Goal: Answer question/provide support: Share knowledge or assist other users

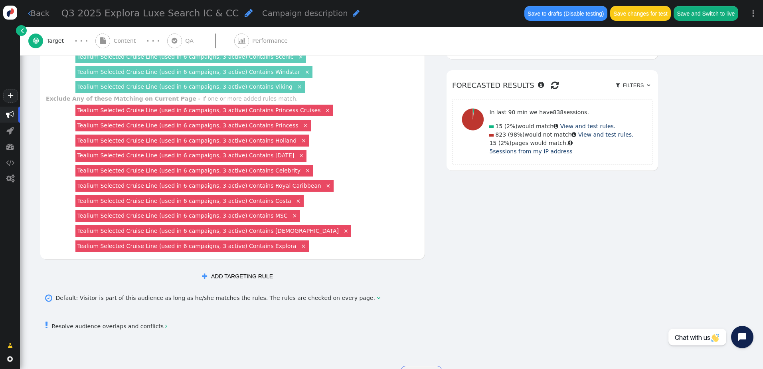
scroll to position [479, 0]
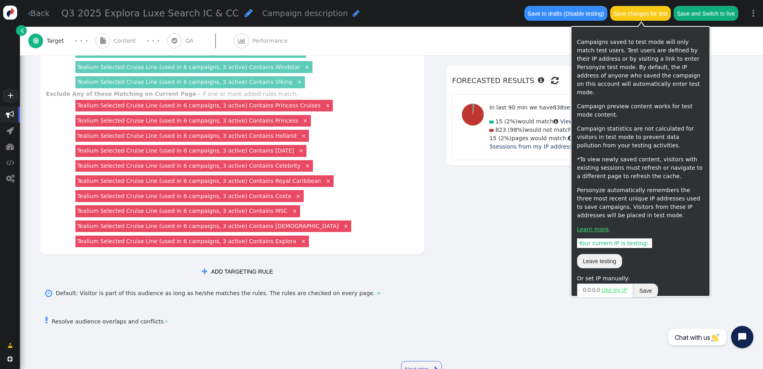
click at [651, 12] on button "Save changes for test" at bounding box center [640, 13] width 61 height 14
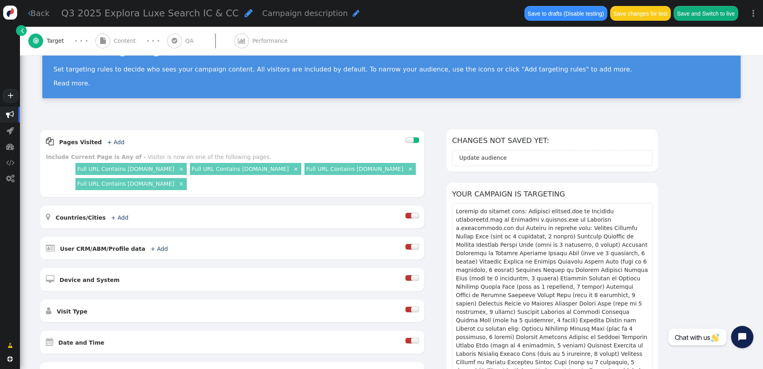
scroll to position [0, 0]
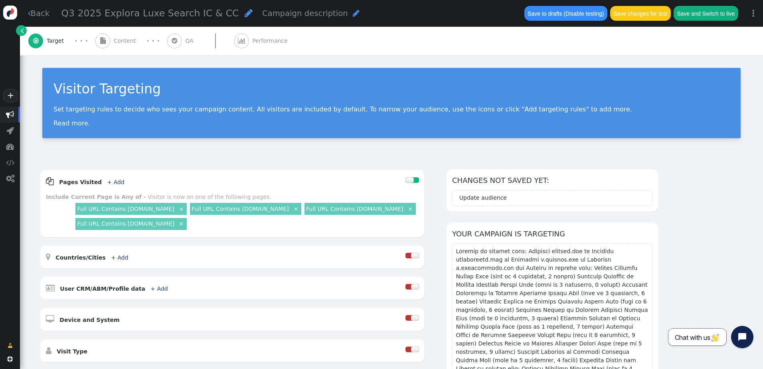
click at [701, 337] on span "Chat with us" at bounding box center [697, 337] width 45 height 8
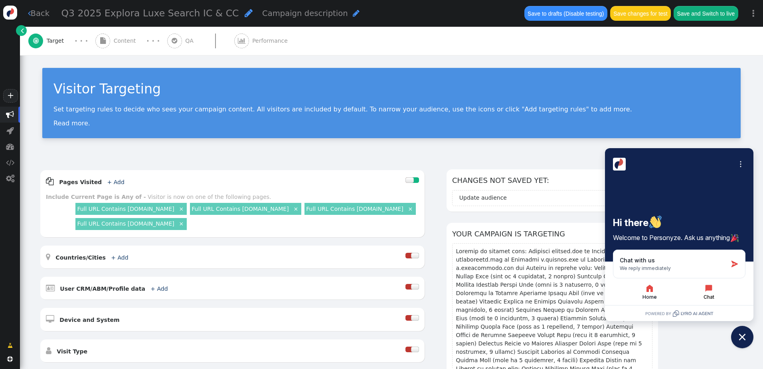
click at [708, 289] on icon "button" at bounding box center [709, 288] width 7 height 7
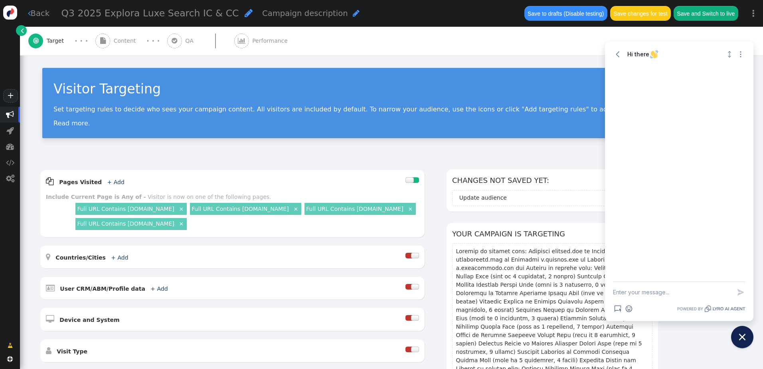
click at [640, 293] on textarea "New message" at bounding box center [672, 292] width 118 height 21
click at [637, 295] on textarea "Hello. I have a campaign I am trying to push live" at bounding box center [672, 288] width 118 height 29
click at [640, 12] on button "Save changes for test" at bounding box center [640, 13] width 61 height 14
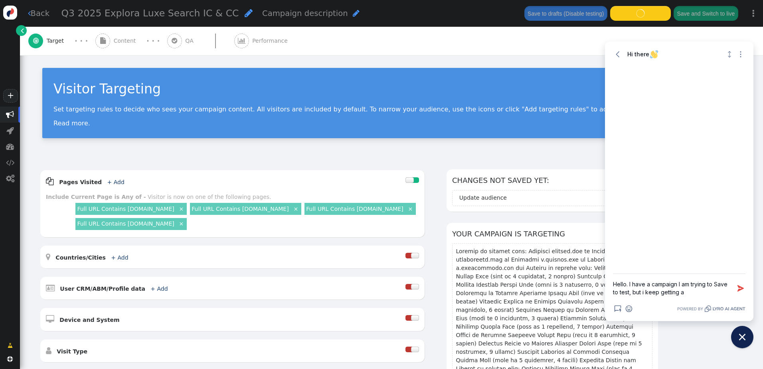
click at [513, 49] on div " Target · · ·  Content · · ·  QA  Performance" at bounding box center [391, 41] width 727 height 28
click at [687, 294] on textarea "Hello. I have a campaign I am trying to Save to test, but i keep getting a" at bounding box center [672, 288] width 118 height 29
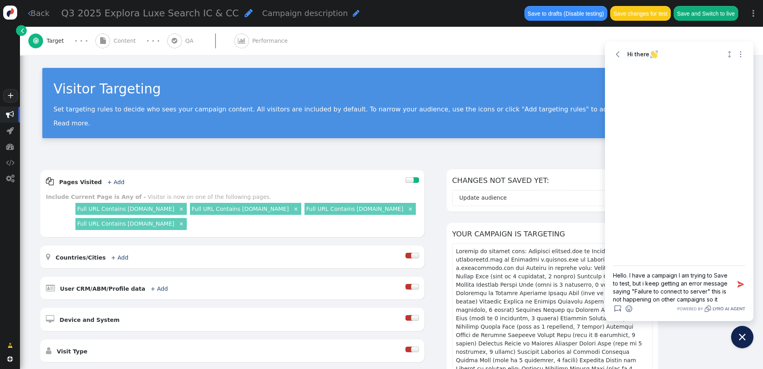
scroll to position [9, 0]
type textarea "Hello. I have a campaign I am trying to Save to test, but i keep getting an err…"
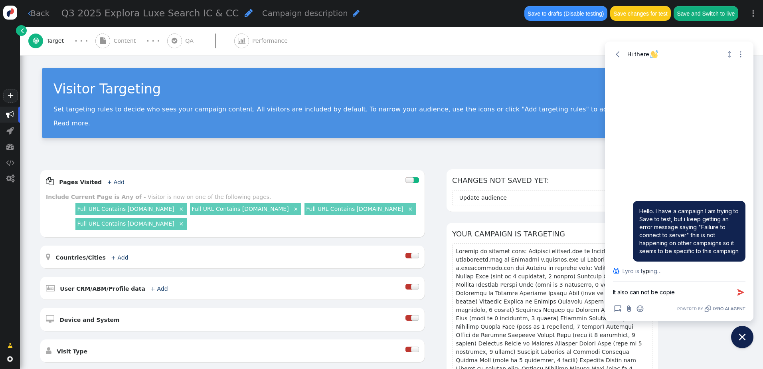
type textarea "It also can not be copied"
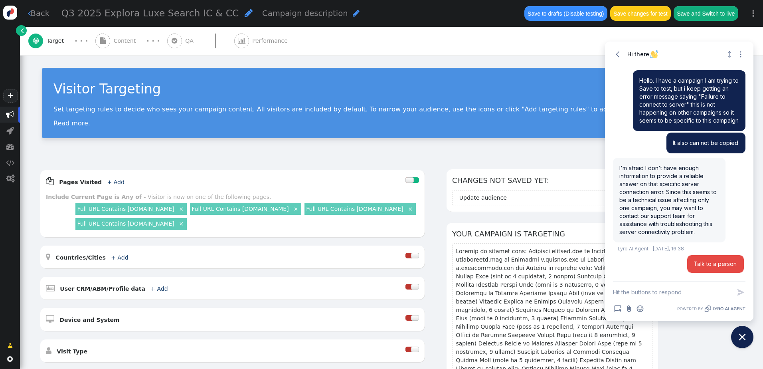
click at [708, 266] on span "Talk to a person" at bounding box center [716, 264] width 44 height 8
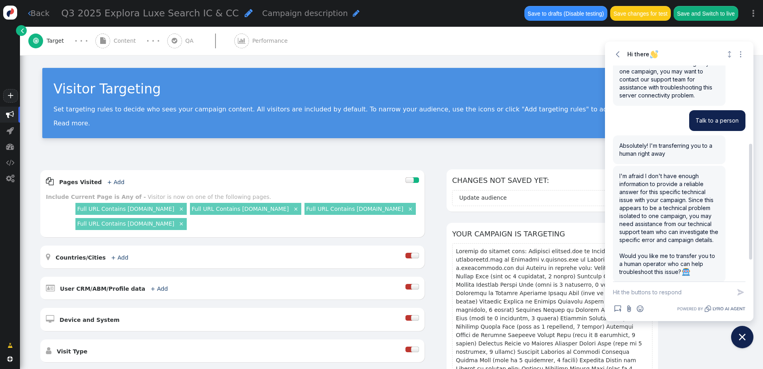
scroll to position [176, 0]
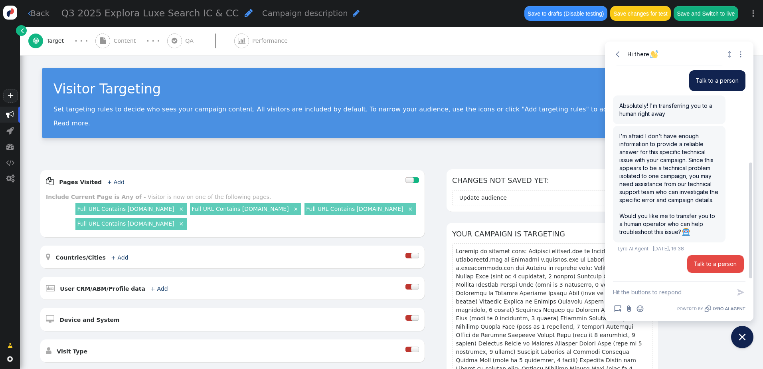
click at [711, 268] on button "Talk to a person" at bounding box center [715, 264] width 57 height 18
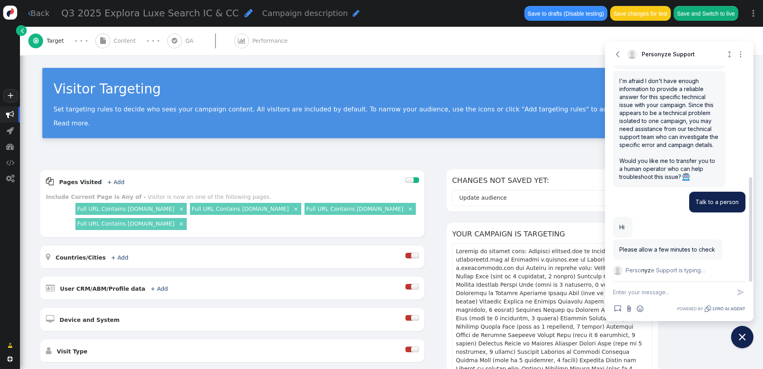
scroll to position [240, 0]
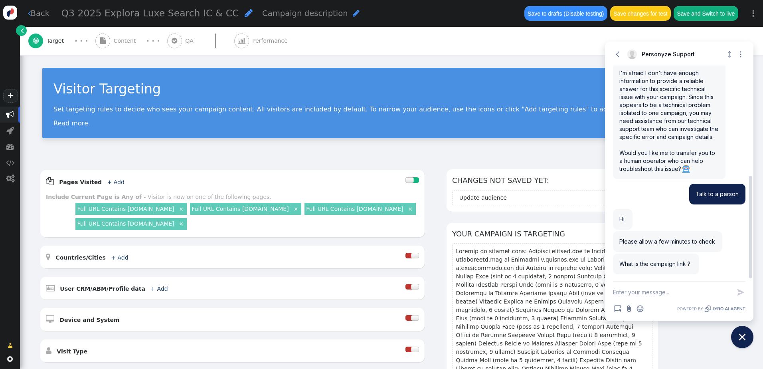
click at [648, 290] on textarea "New message" at bounding box center [672, 292] width 118 height 21
paste textarea "[URL][DOMAIN_NAME]"
type textarea "[URL][DOMAIN_NAME]"
click at [741, 282] on icon "button" at bounding box center [741, 284] width 8 height 8
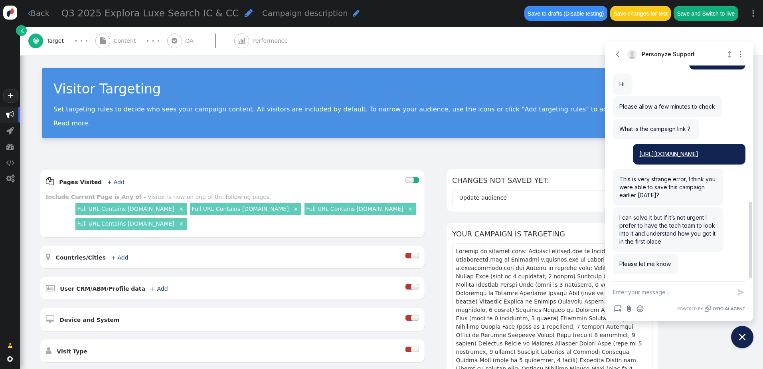
scroll to position [390, 0]
click at [652, 297] on textarea "New message" at bounding box center [672, 292] width 118 height 21
click at [652, 295] on textarea "New message" at bounding box center [672, 292] width 118 height 21
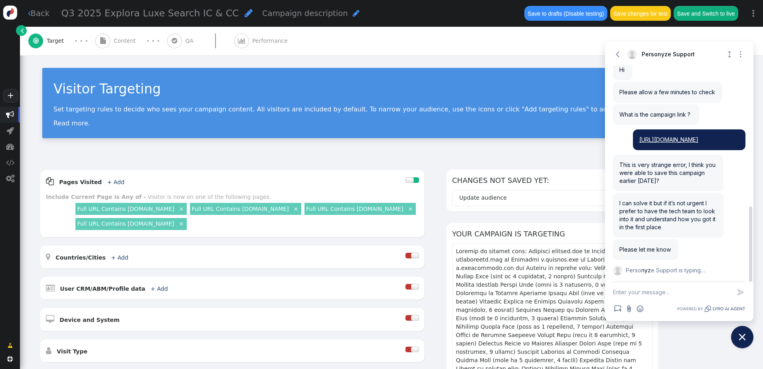
click at [650, 291] on textarea "New message" at bounding box center [672, 292] width 118 height 21
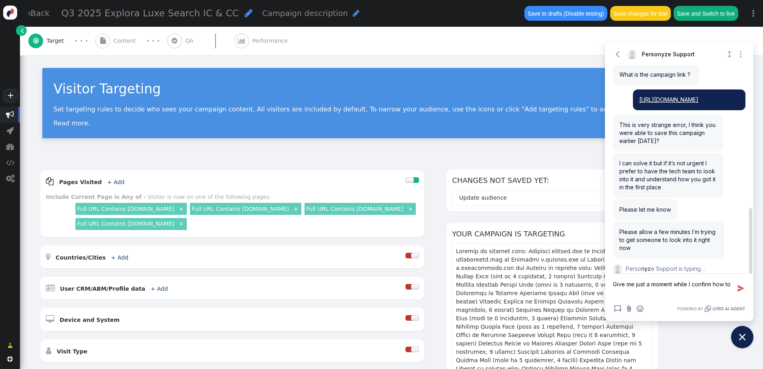
scroll to position [451, 0]
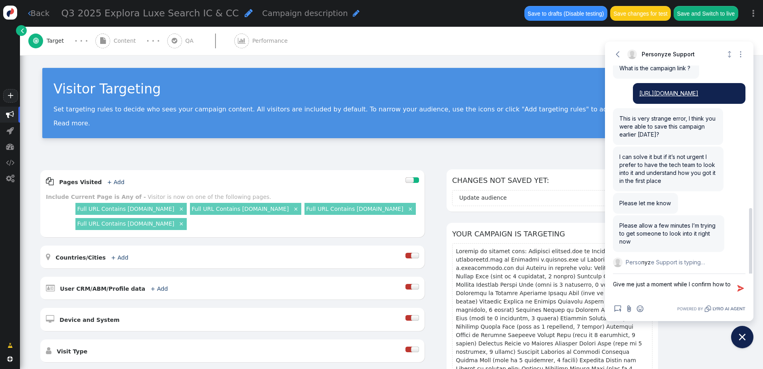
click at [646, 295] on textarea "Give me just a moment while I confirm how to" at bounding box center [672, 288] width 118 height 29
click at [648, 286] on textarea "Give me just a moment while I confirm how to" at bounding box center [672, 288] width 118 height 29
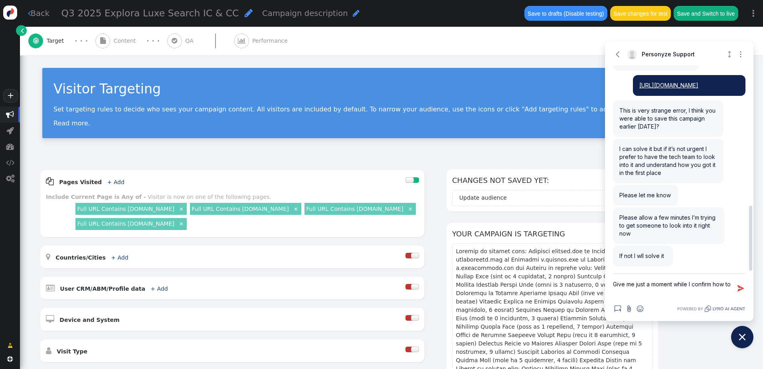
scroll to position [459, 0]
type textarea "Thank you!"
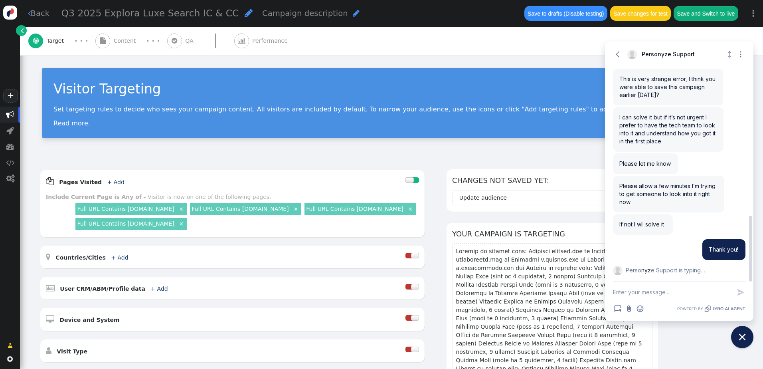
scroll to position [517, 0]
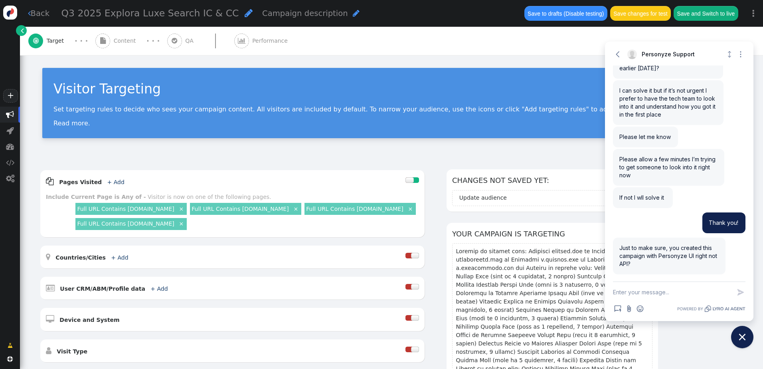
click at [652, 291] on textarea "New message" at bounding box center [672, 292] width 118 height 21
click at [647, 297] on textarea "New message" at bounding box center [672, 292] width 118 height 21
type textarea "correct"
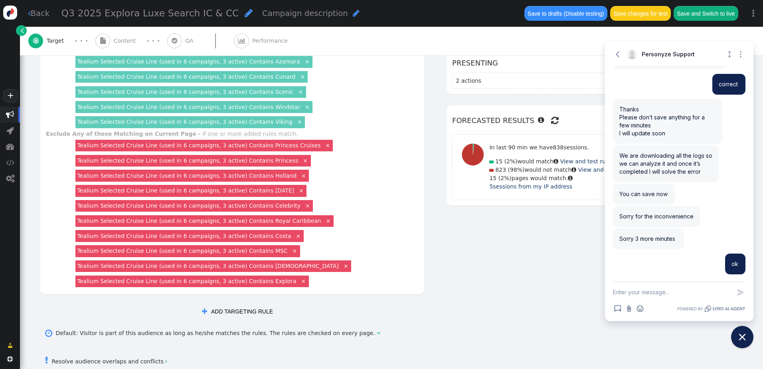
scroll to position [479, 0]
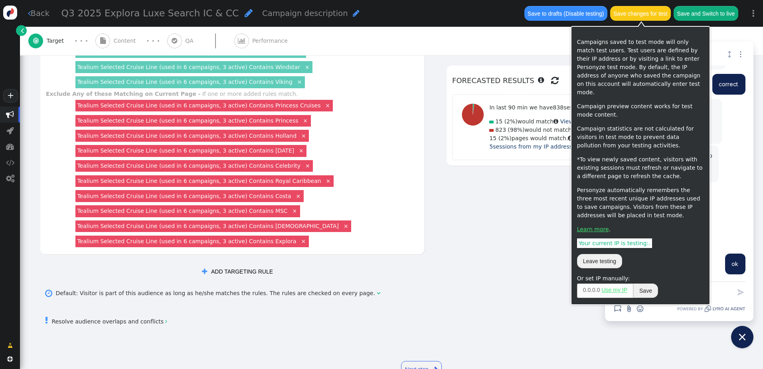
click at [636, 18] on button "Save changes for test" at bounding box center [640, 13] width 61 height 14
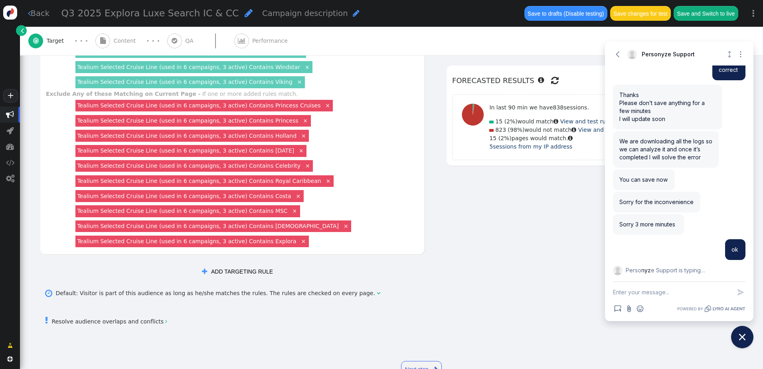
scroll to position [747, 0]
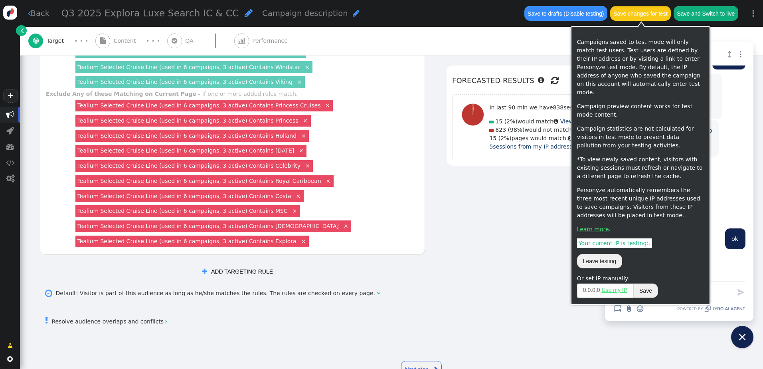
click at [638, 14] on button "Save changes for test" at bounding box center [640, 13] width 61 height 14
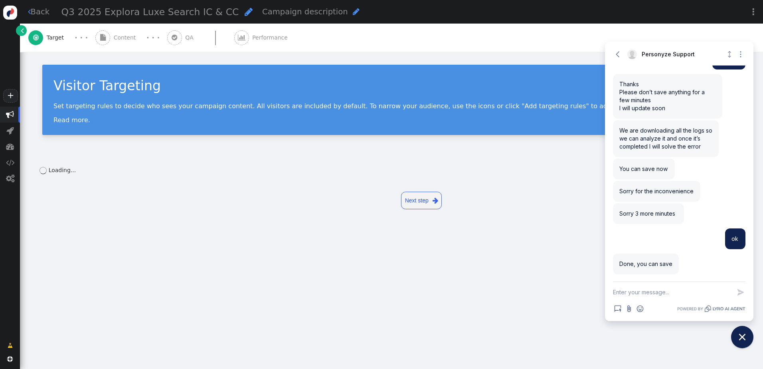
click at [650, 291] on textarea "New message" at bounding box center [672, 292] width 118 height 21
click at [661, 294] on textarea "New message" at bounding box center [672, 292] width 118 height 21
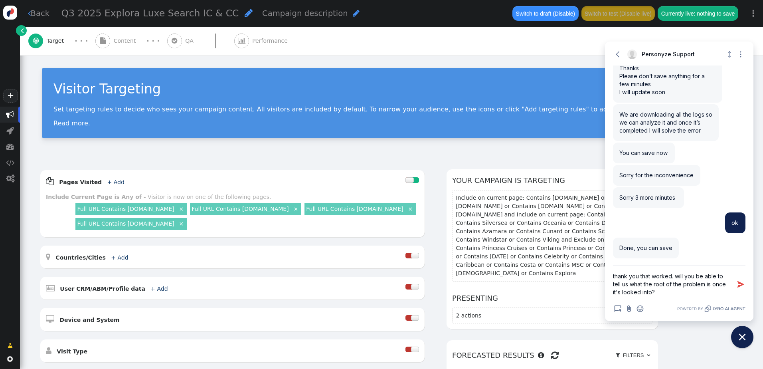
type textarea "thank you that worked. will you be able to tell us what the root of the problem…"
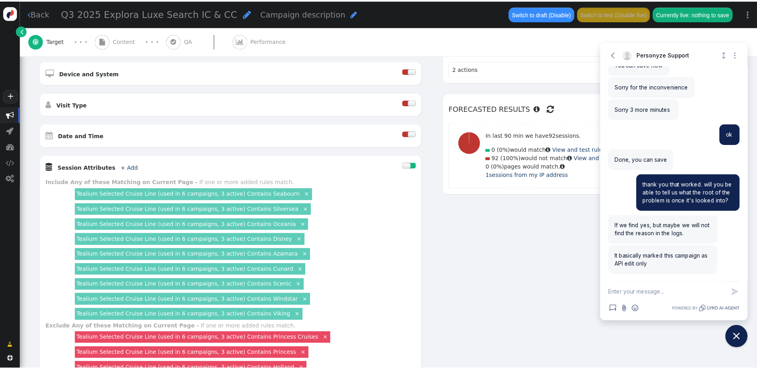
scroll to position [240, 0]
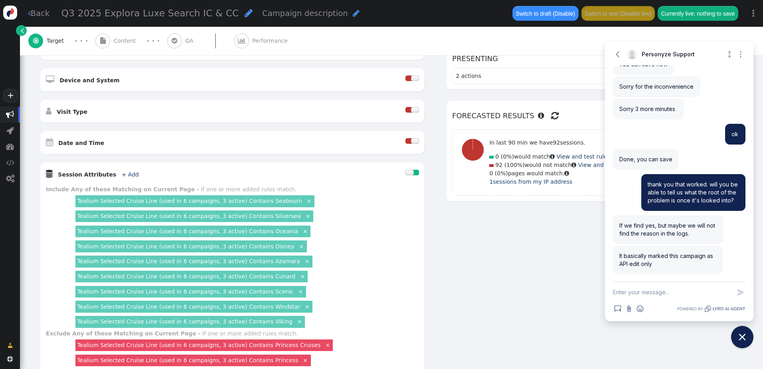
click at [414, 141] on div at bounding box center [415, 141] width 8 height 6
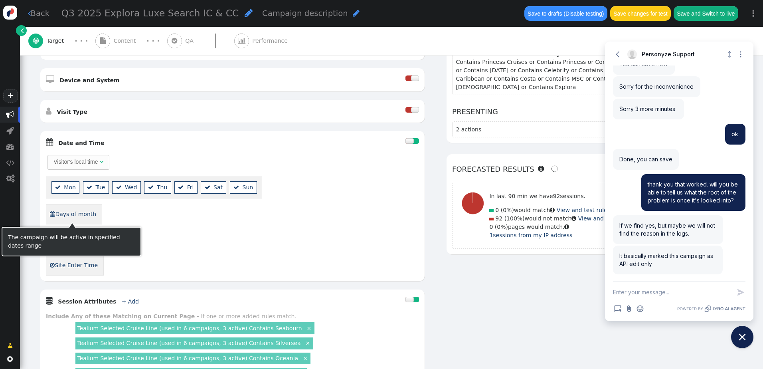
click at [88, 219] on link " Days of month" at bounding box center [73, 214] width 47 height 14
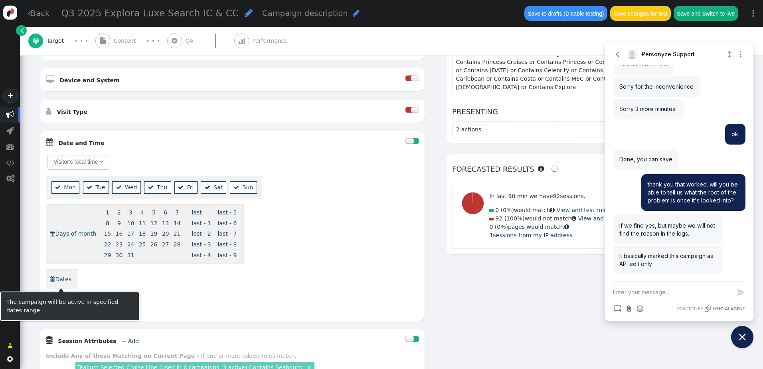
click at [65, 281] on link " Dates" at bounding box center [61, 279] width 22 height 14
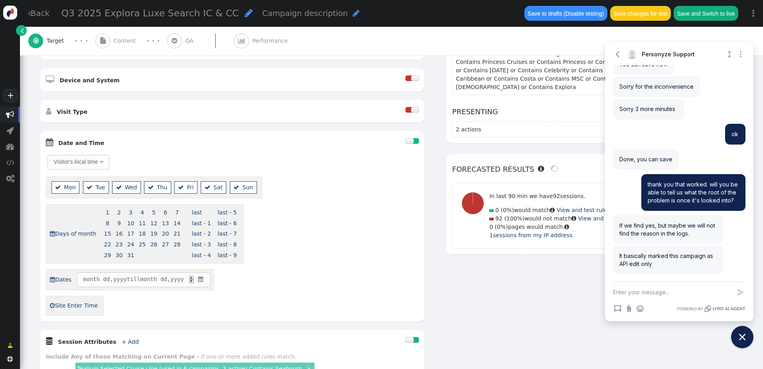
click at [202, 279] on span "" at bounding box center [201, 279] width 8 height 8
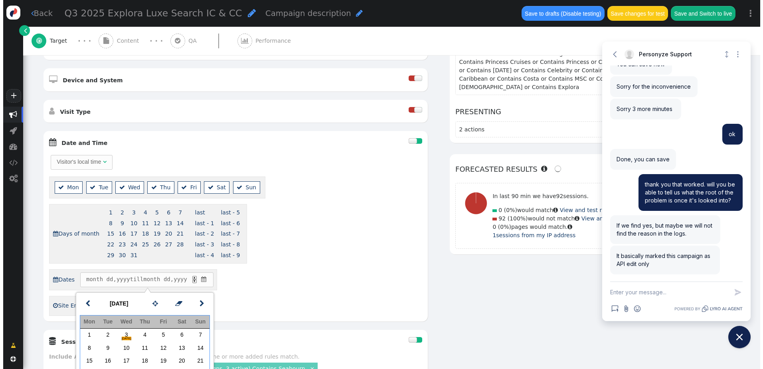
scroll to position [279, 0]
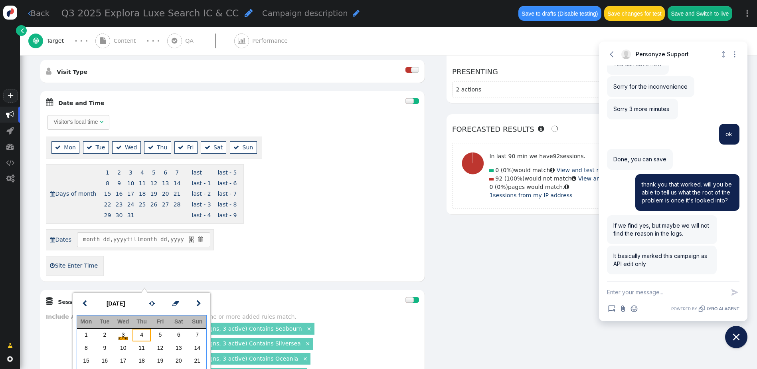
click at [138, 334] on td "4" at bounding box center [142, 335] width 18 height 13
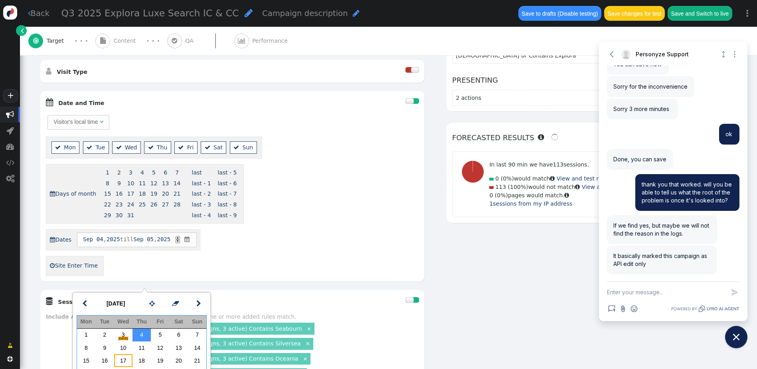
click at [125, 360] on td "17" at bounding box center [123, 360] width 18 height 13
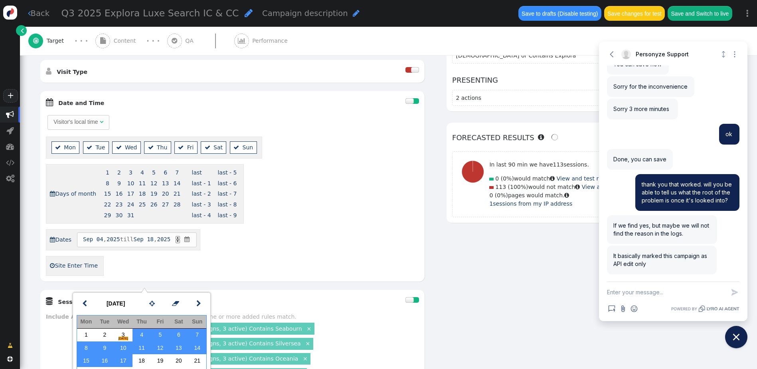
click at [289, 248] on div " Dates [DATE] till [DATE] ▲ ▼ " at bounding box center [232, 239] width 373 height 21
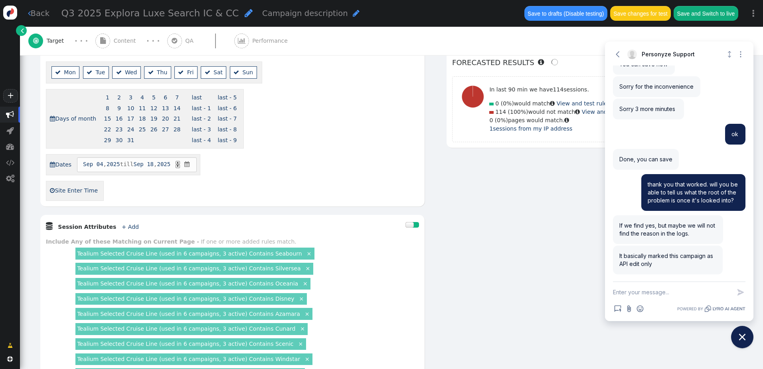
scroll to position [315, 0]
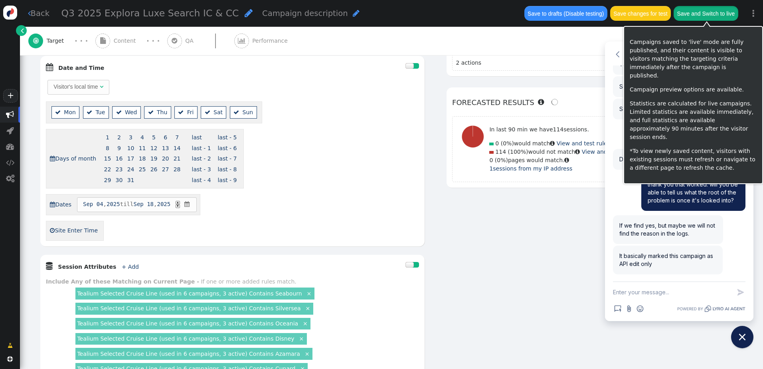
click at [701, 14] on button "Save and Switch to live" at bounding box center [706, 13] width 65 height 14
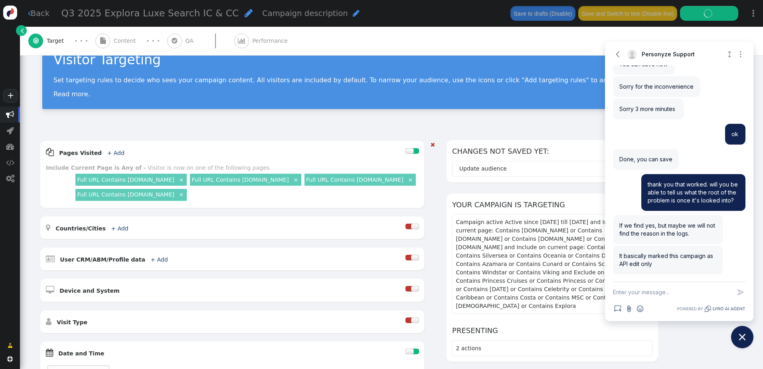
scroll to position [0, 0]
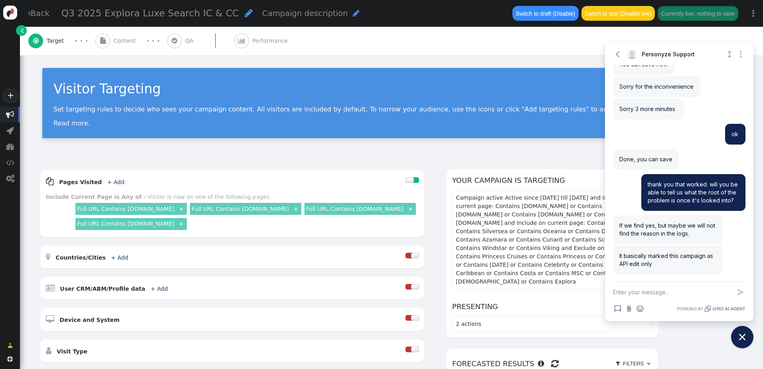
click at [661, 299] on textarea "New message" at bounding box center [672, 292] width 118 height 21
type textarea "thank you for your help!"
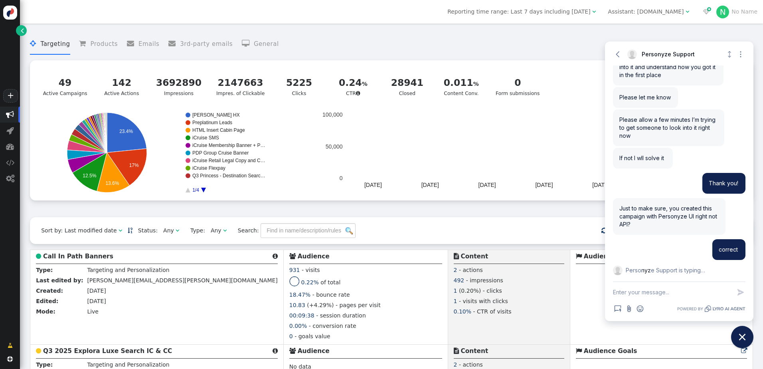
scroll to position [592, 0]
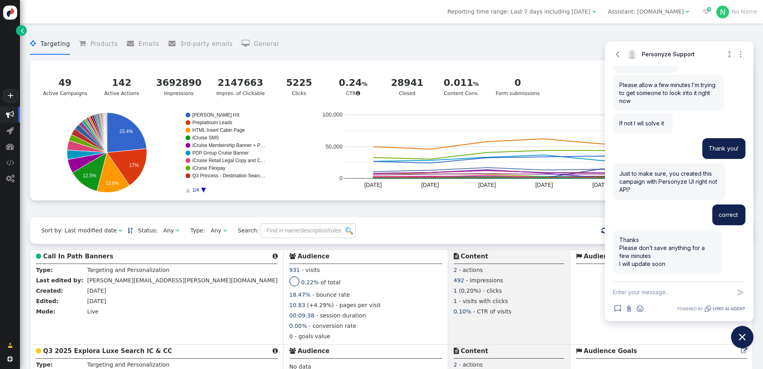
click at [644, 293] on textarea "New message" at bounding box center [672, 292] width 118 height 21
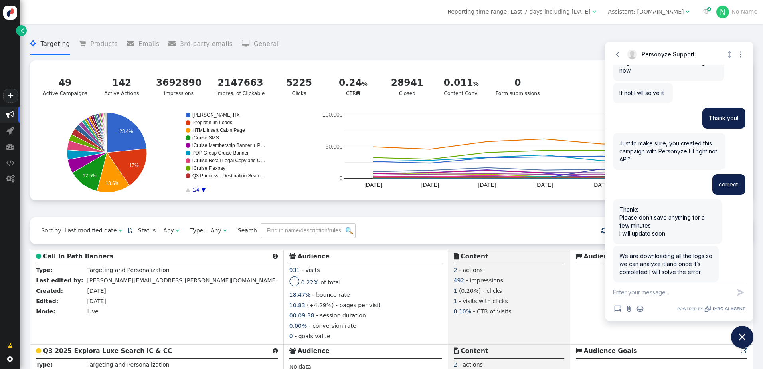
scroll to position [630, 0]
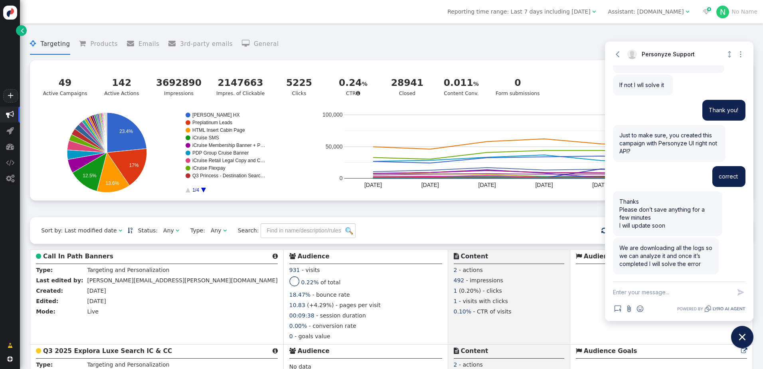
click at [650, 294] on textarea "New message" at bounding box center [672, 292] width 118 height 21
type textarea "got it thanks"
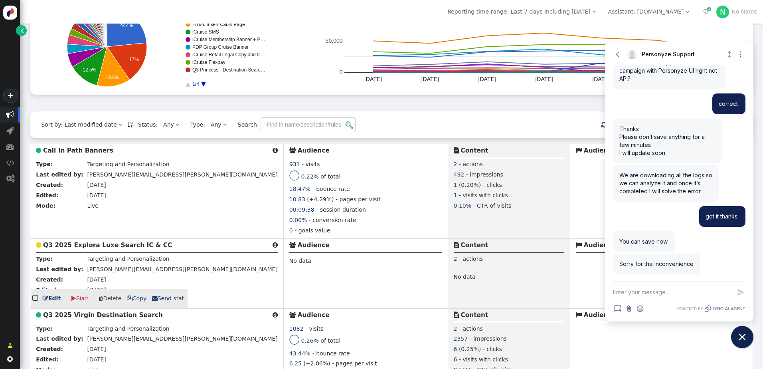
scroll to position [120, 0]
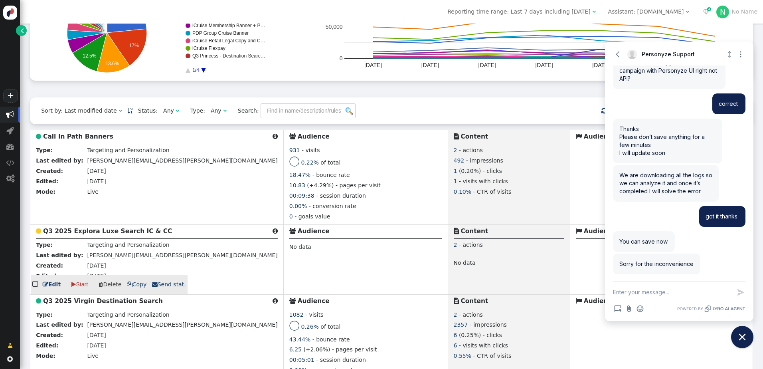
click at [51, 289] on link " Edit" at bounding box center [52, 284] width 18 height 8
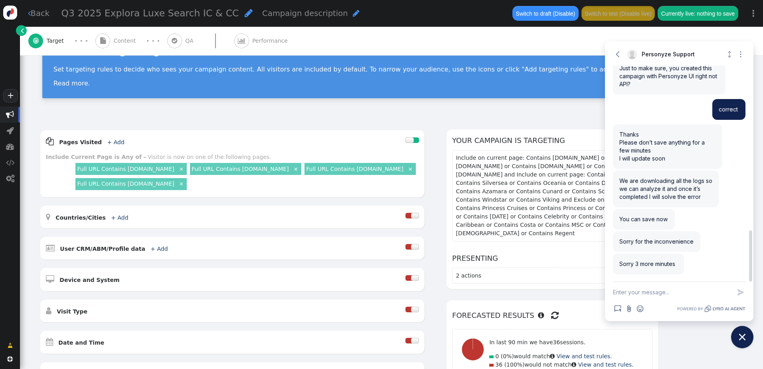
scroll to position [697, 0]
click at [658, 298] on textarea "New message" at bounding box center [672, 292] width 118 height 21
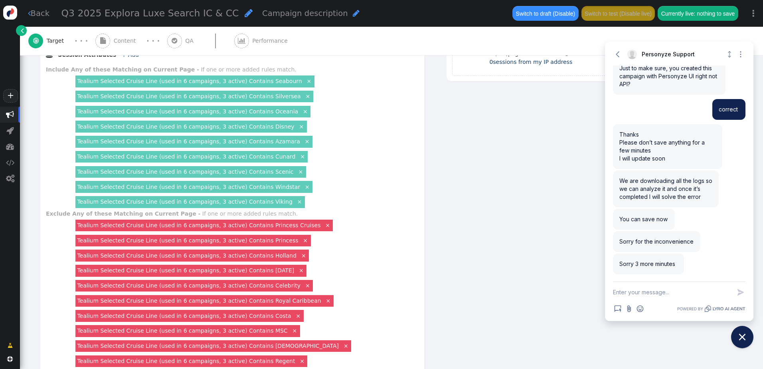
scroll to position [319, 0]
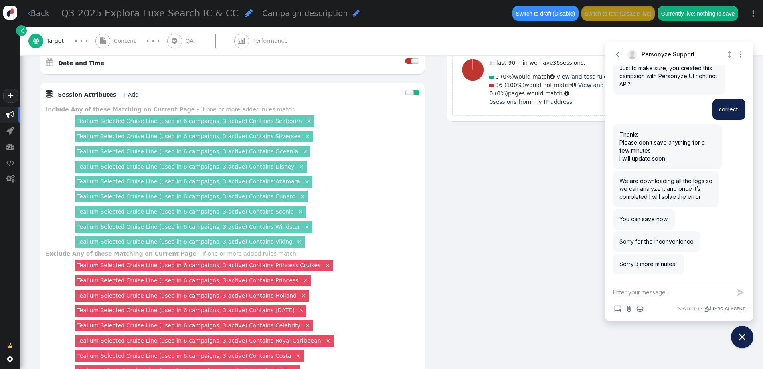
click at [443, 158] on div "AND OR XOR AND     Pages Visited + Add  Include Current Page is Any of - V…" at bounding box center [349, 144] width 619 height 589
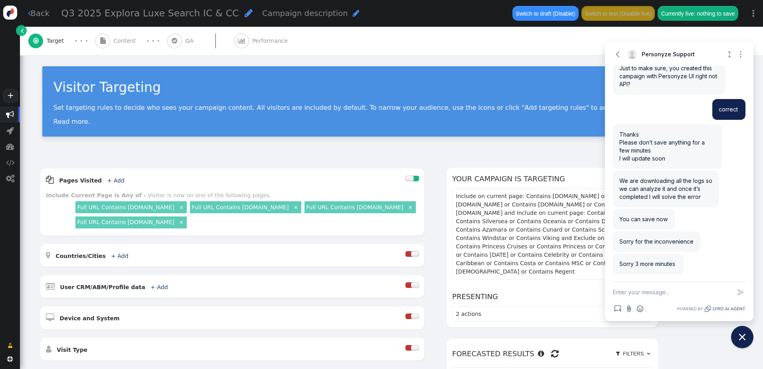
scroll to position [0, 0]
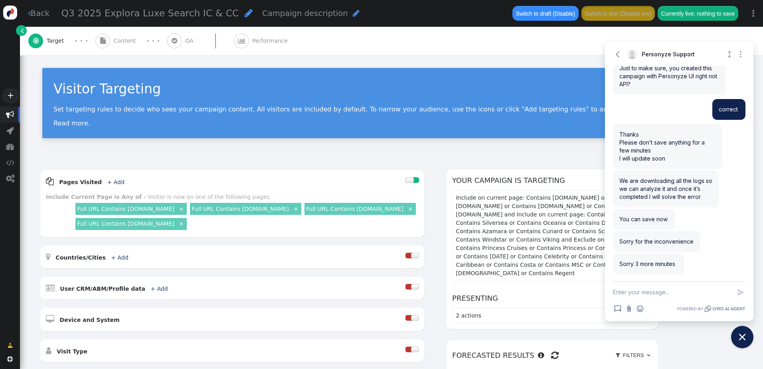
click at [126, 44] on span "Content" at bounding box center [127, 41] width 26 height 8
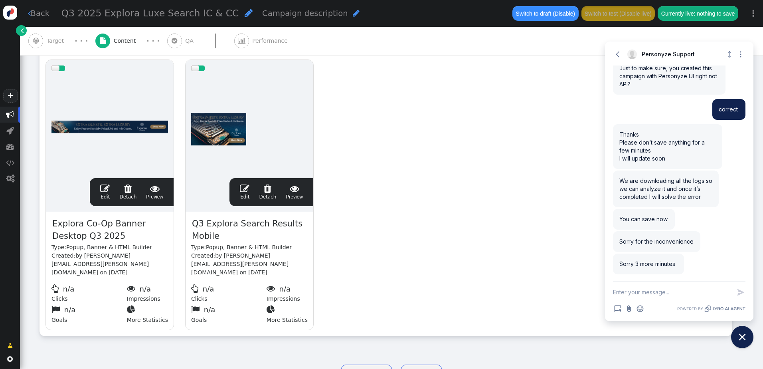
scroll to position [182, 0]
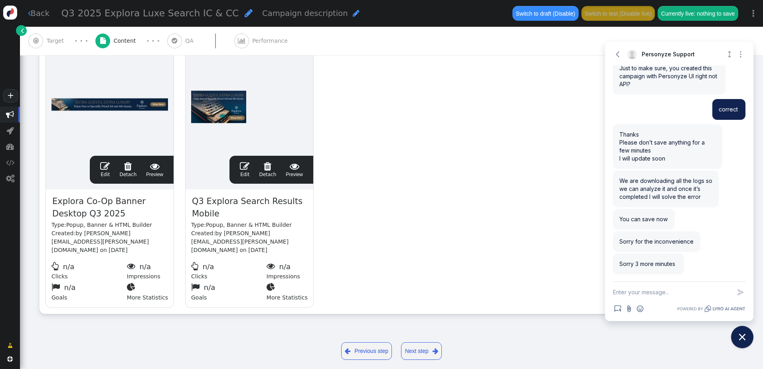
click at [52, 42] on span "Target" at bounding box center [57, 41] width 21 height 8
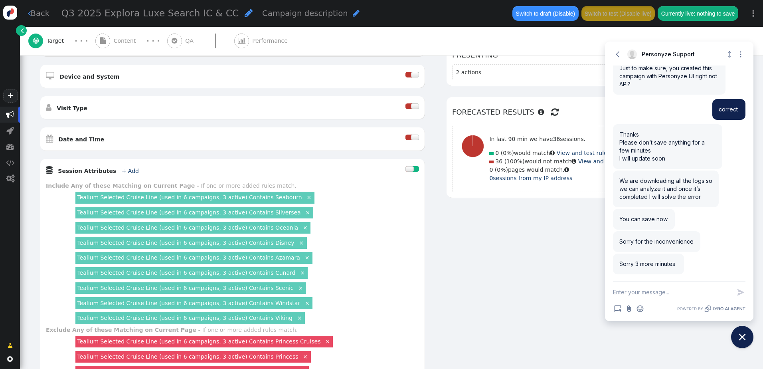
scroll to position [291, 0]
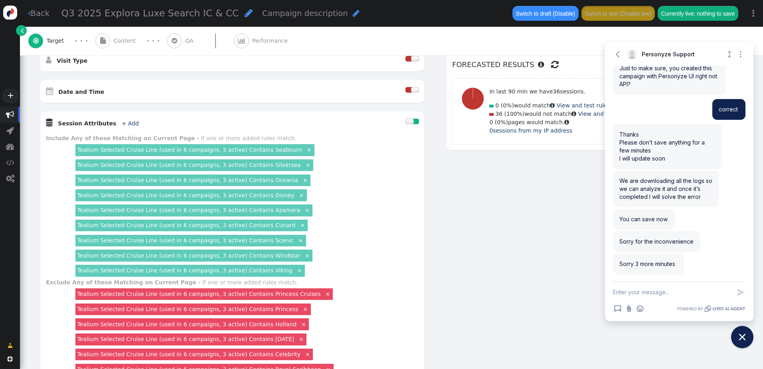
click at [682, 296] on textarea "New message" at bounding box center [672, 292] width 118 height 21
type textarea "ok"
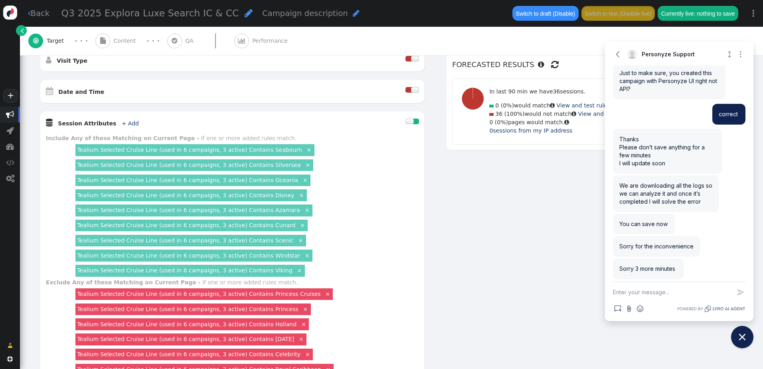
scroll to position [722, 0]
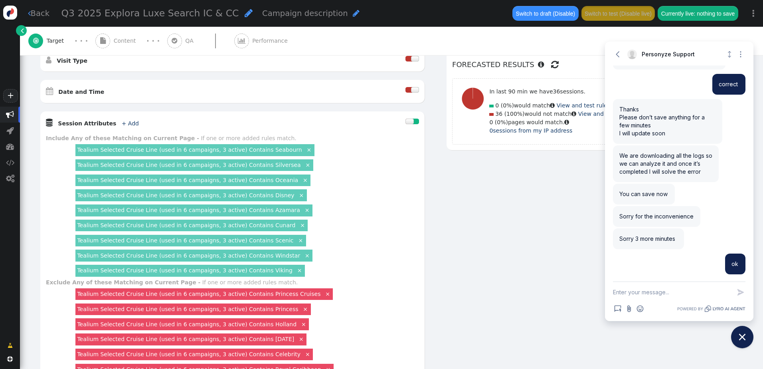
click at [450, 211] on div "AND OR XOR AND     Pages Visited + Add  Include Current Page is Any of - V…" at bounding box center [349, 173] width 619 height 589
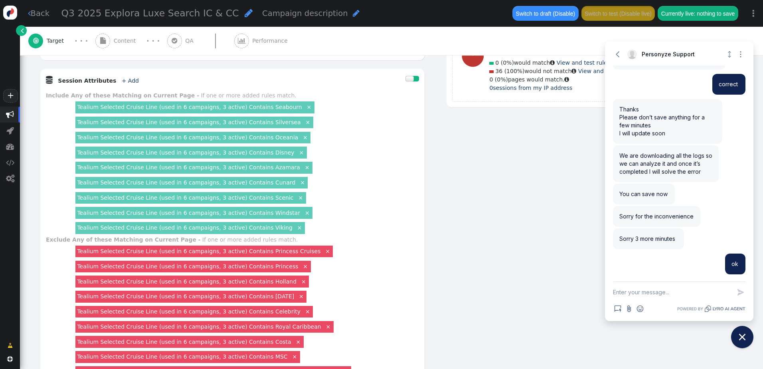
scroll to position [410, 0]
